Goal: Transaction & Acquisition: Purchase product/service

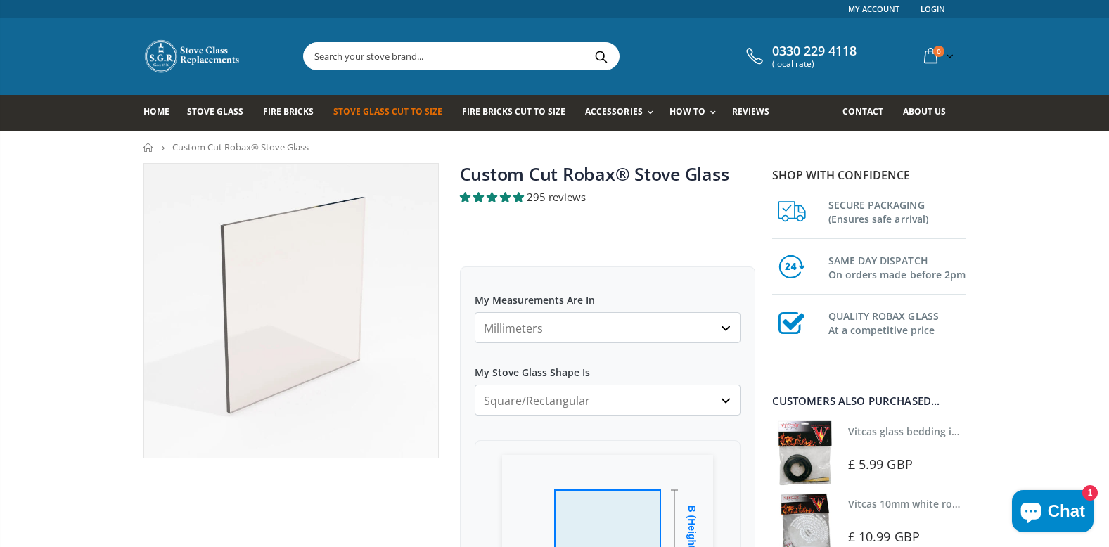
click at [607, 330] on select "Millimeters Centimeters Inches" at bounding box center [608, 327] width 266 height 31
click at [475, 312] on select "Millimeters Centimeters Inches" at bounding box center [608, 327] width 266 height 31
click at [596, 401] on select "Square/Rectangular Arched Half Arch Both Top Corners Cut Single Corner Cut Slop…" at bounding box center [608, 400] width 266 height 31
click at [598, 400] on select "Square/Rectangular Arched Half Arch Both Top Corners Cut Single Corner Cut Slop…" at bounding box center [608, 400] width 266 height 31
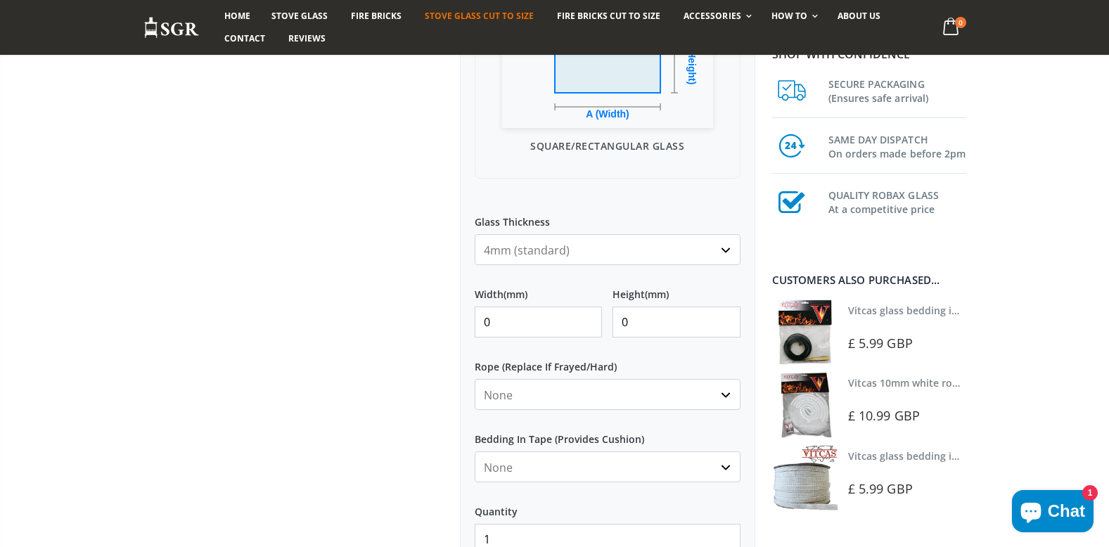
scroll to position [492, 0]
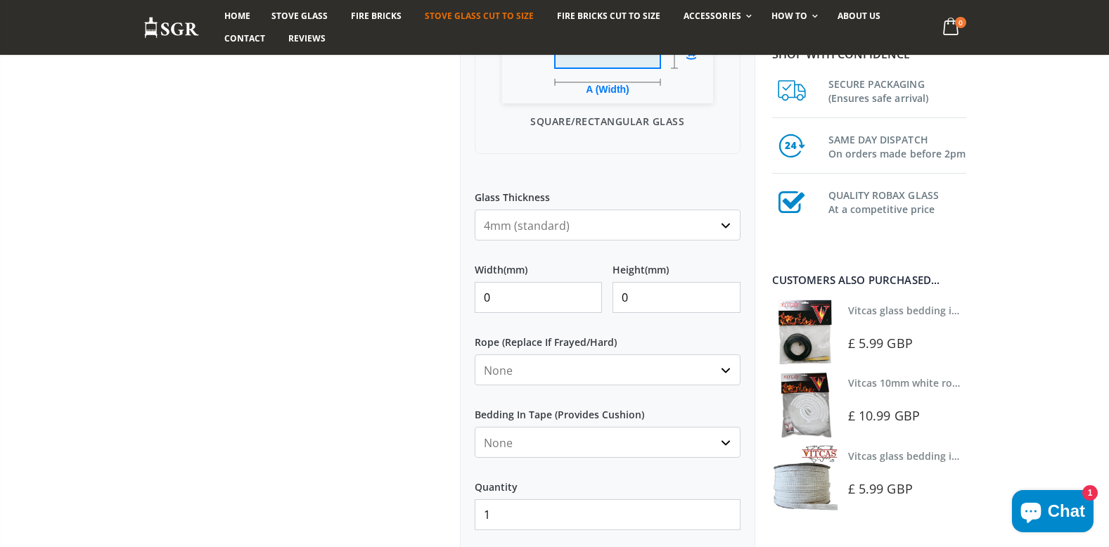
click at [533, 305] on input "0" at bounding box center [539, 297] width 128 height 31
type input "135"
click at [680, 300] on input "0" at bounding box center [677, 297] width 128 height 31
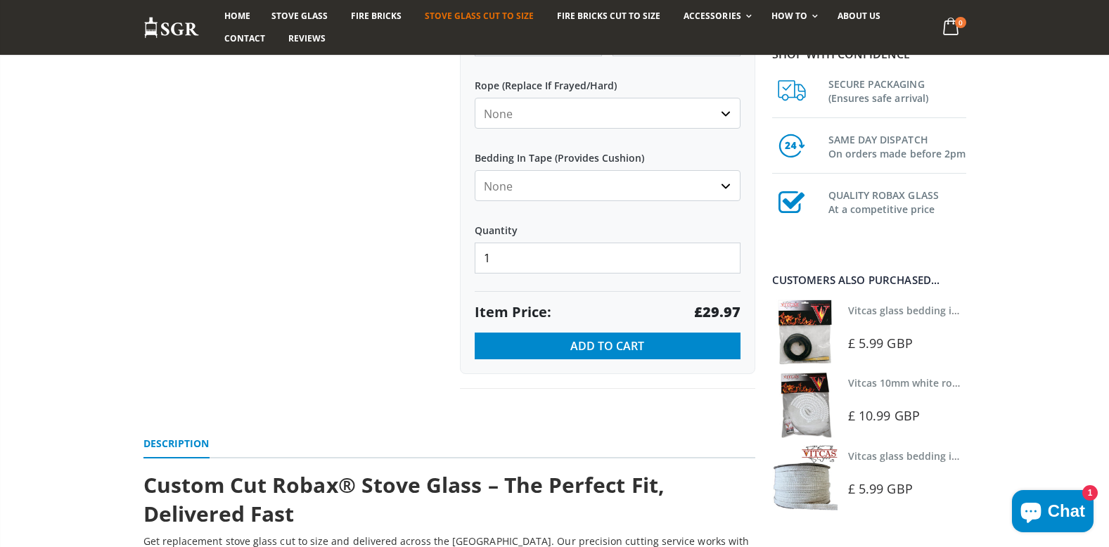
scroll to position [774, 0]
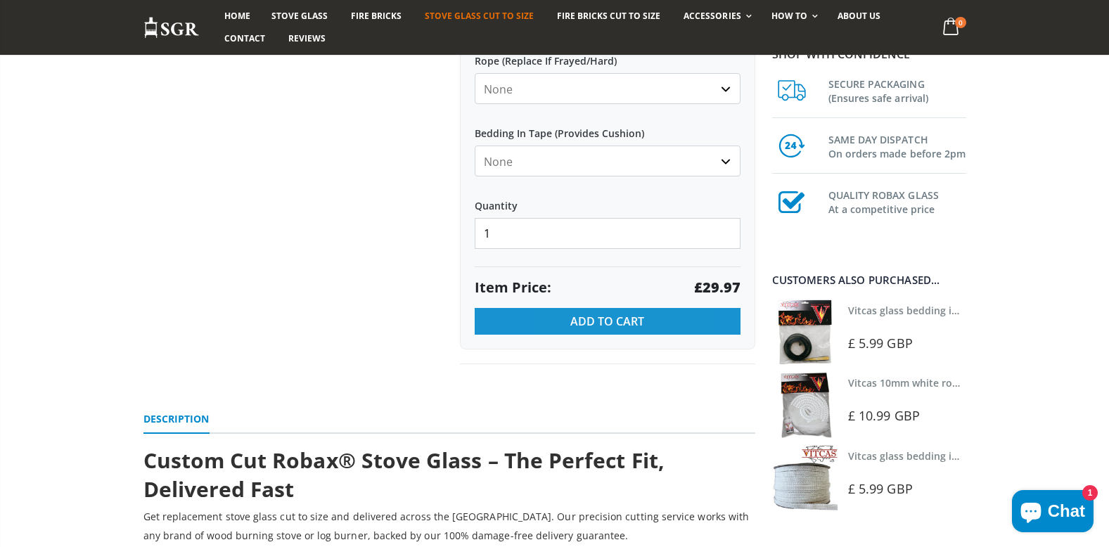
type input "370"
click at [604, 326] on span "Add to Cart" at bounding box center [607, 321] width 74 height 15
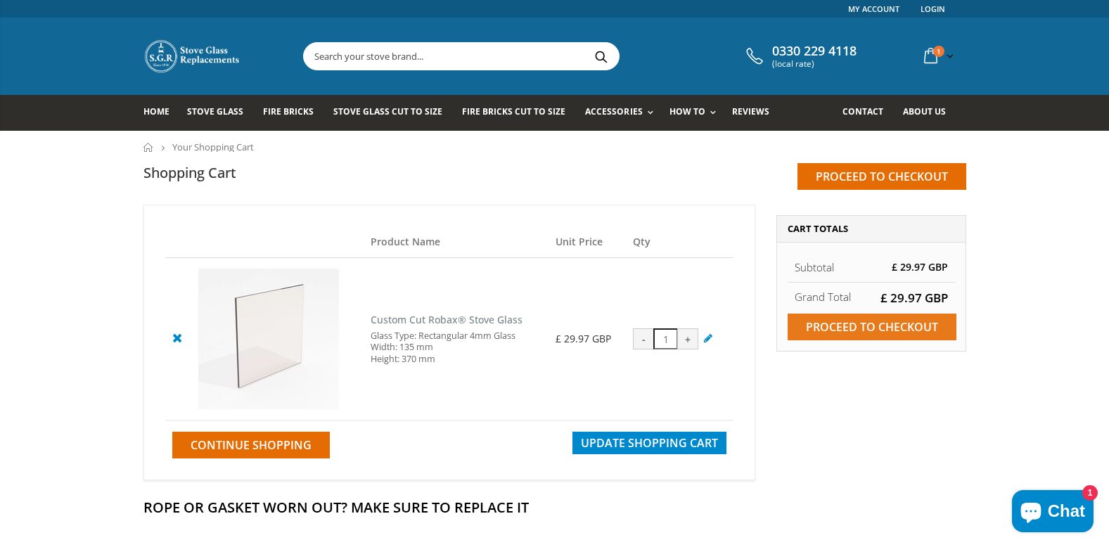
click at [861, 327] on input "Proceed to checkout" at bounding box center [872, 327] width 169 height 27
